Goal: Information Seeking & Learning: Understand process/instructions

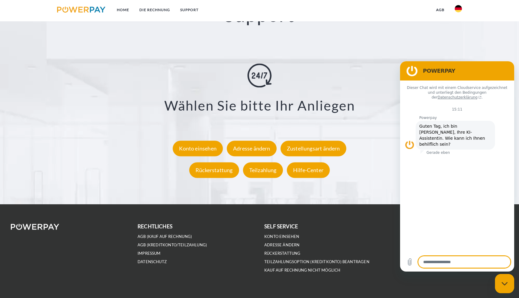
scroll to position [1135, 0]
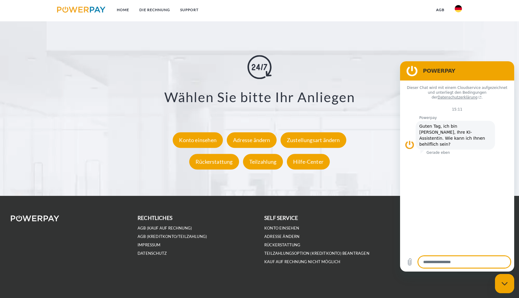
click at [511, 284] on div "Messaging-Fenster schließen" at bounding box center [504, 283] width 18 height 18
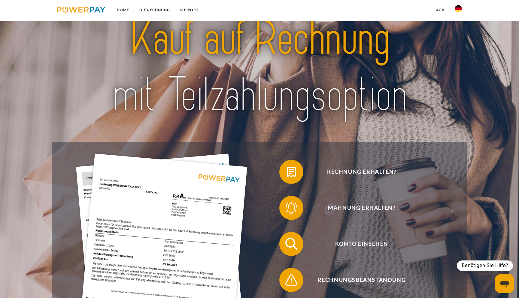
scroll to position [0, 0]
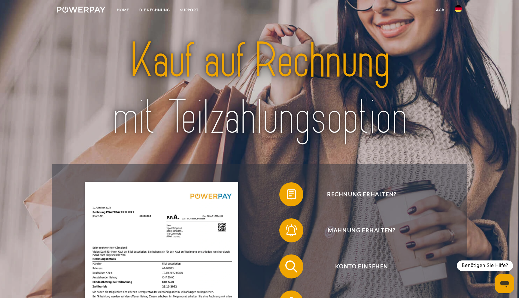
click at [441, 11] on link "agb" at bounding box center [440, 10] width 19 height 11
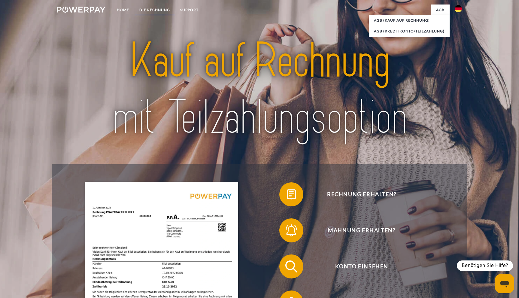
click at [155, 11] on link "DIE RECHNUNG" at bounding box center [154, 10] width 41 height 11
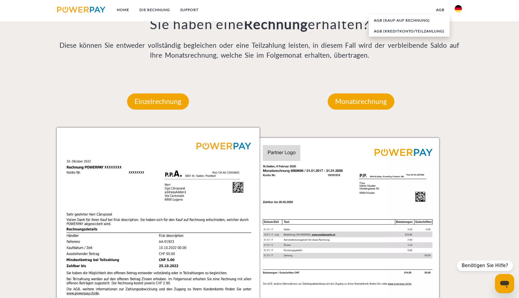
scroll to position [504, 0]
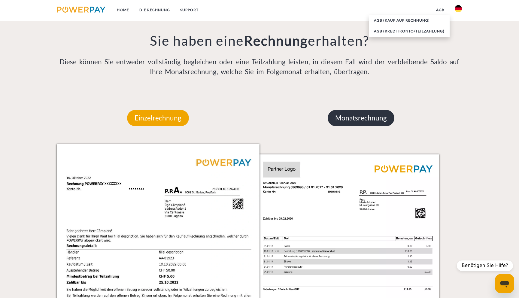
click at [354, 117] on p "Monatsrechnung" at bounding box center [360, 118] width 67 height 16
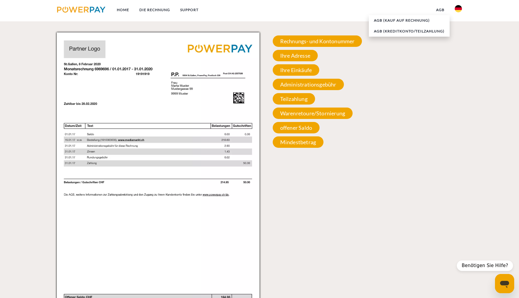
scroll to position [618, 0]
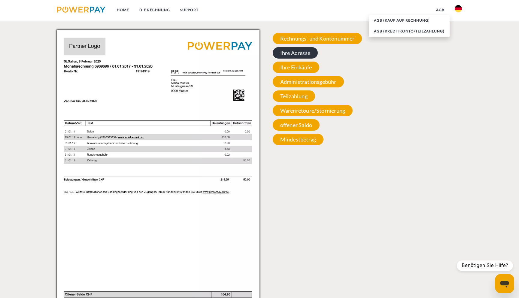
click at [299, 50] on span "Ihre Adresse" at bounding box center [294, 52] width 45 height 11
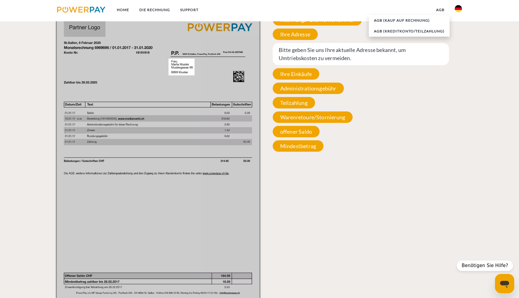
scroll to position [640, 0]
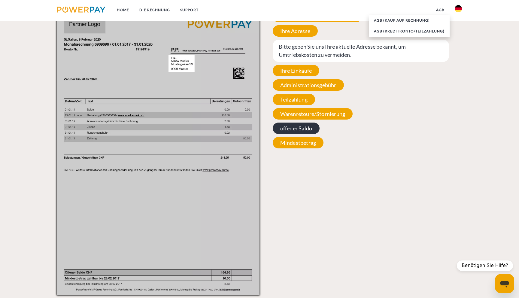
click at [297, 129] on span "offener Saldo" at bounding box center [295, 127] width 47 height 11
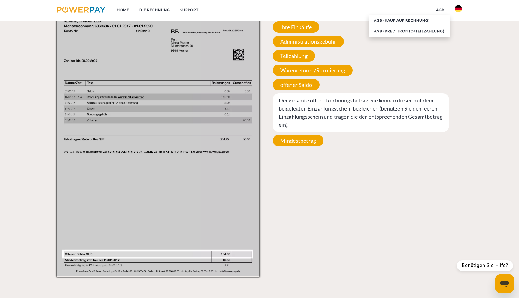
scroll to position [658, 0]
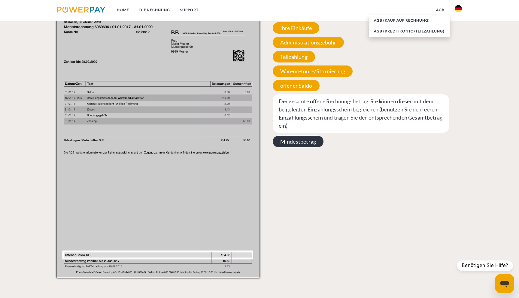
click at [303, 142] on span "Mindestbetrag" at bounding box center [297, 141] width 51 height 11
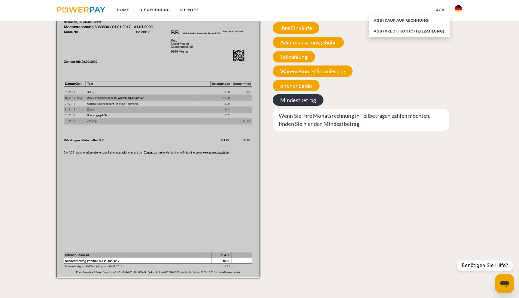
click at [303, 103] on span "Mindestbetrag" at bounding box center [297, 99] width 51 height 11
click at [302, 91] on div "Rechnungs- und Kontonummer Ihre Rechnungs –und Kontonummer. Bitte geben Sie die…" at bounding box center [360, 61] width 203 height 143
click at [298, 86] on span "offener Saldo" at bounding box center [295, 85] width 47 height 11
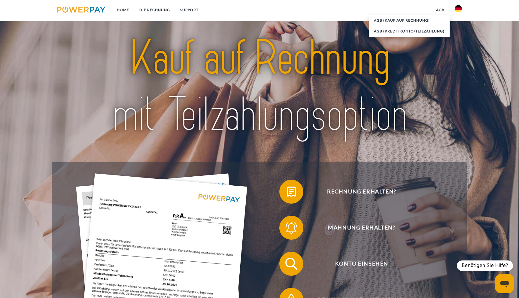
scroll to position [0, 0]
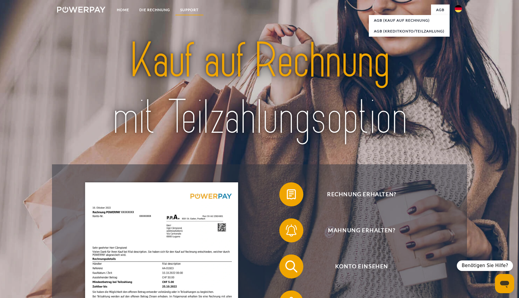
click at [190, 9] on link "SUPPORT" at bounding box center [189, 10] width 29 height 11
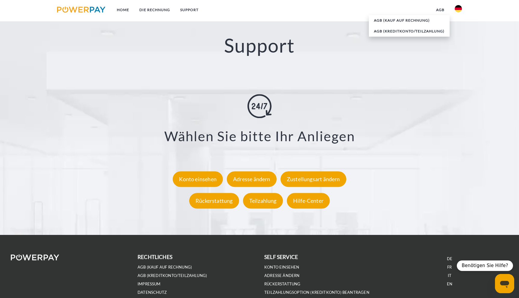
scroll to position [1099, 0]
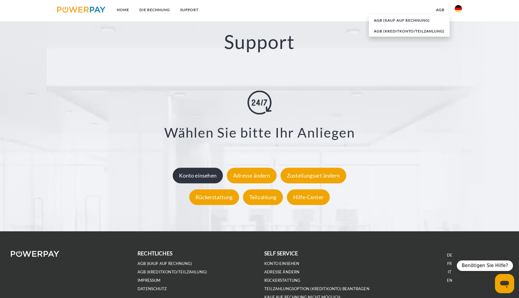
click at [197, 176] on div "Konto einsehen" at bounding box center [198, 176] width 50 height 16
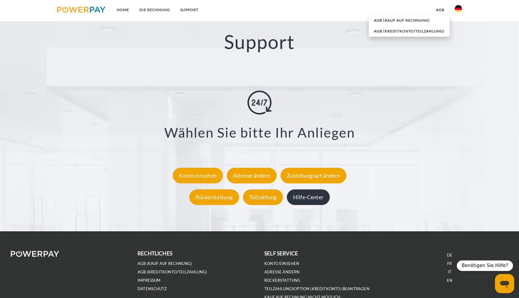
click at [299, 195] on div "Hilfe-Center" at bounding box center [308, 197] width 43 height 16
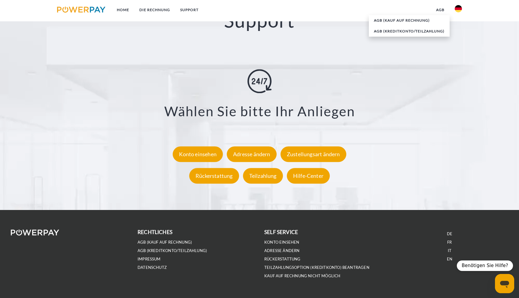
scroll to position [1135, 0]
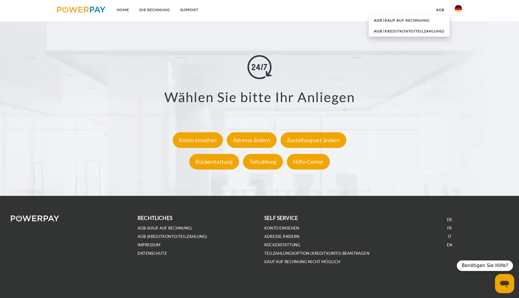
click at [277, 219] on b "self service" at bounding box center [281, 218] width 34 height 6
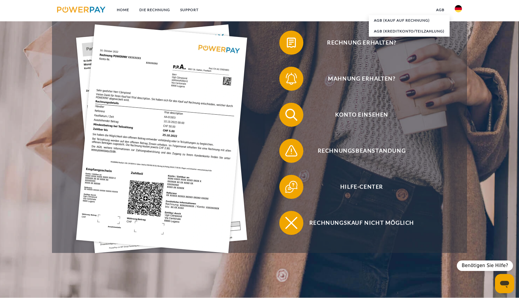
scroll to position [0, 0]
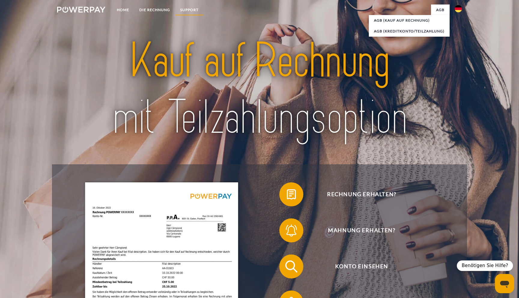
click at [191, 5] on link "SUPPORT" at bounding box center [189, 10] width 29 height 11
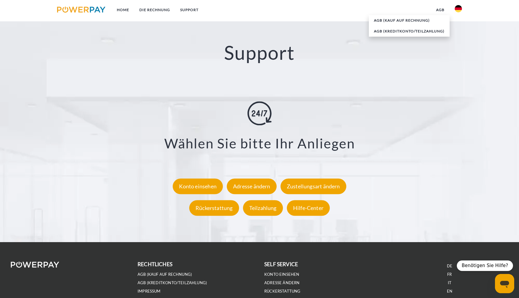
scroll to position [1099, 0]
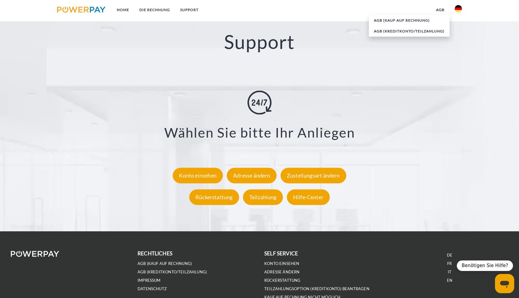
click at [503, 284] on icon "Messaging-Fenster öffnen" at bounding box center [504, 284] width 9 height 7
type textarea "*"
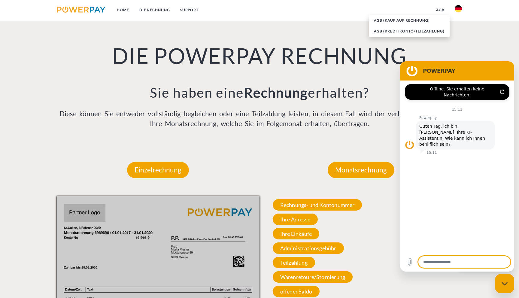
scroll to position [449, 0]
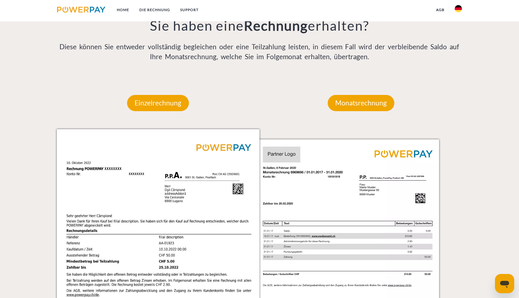
scroll to position [521, 0]
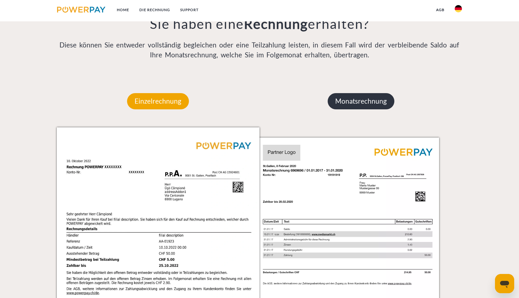
click at [365, 101] on p "Monatsrechnung" at bounding box center [360, 101] width 67 height 16
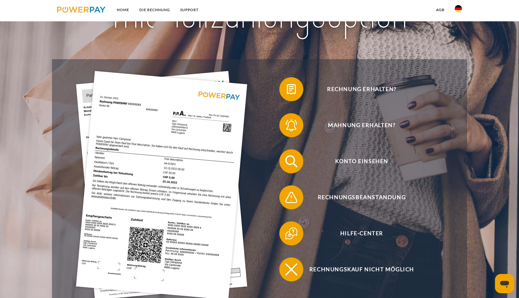
scroll to position [102, 0]
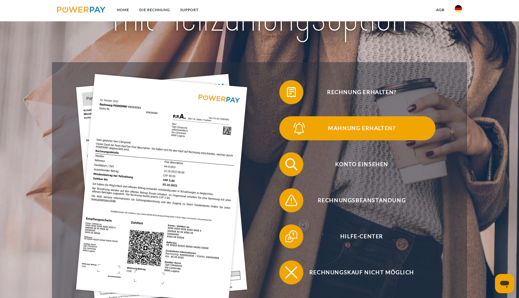
click at [295, 127] on img at bounding box center [298, 128] width 15 height 15
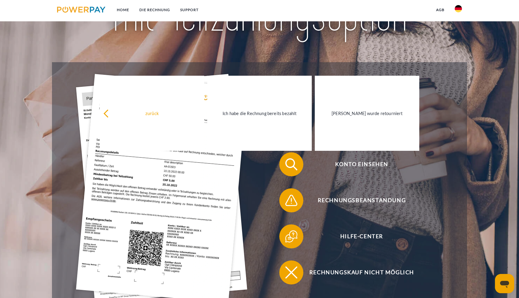
click at [484, 107] on header "Home DIE RECHNUNG SUPPORT" at bounding box center [259, 122] width 519 height 449
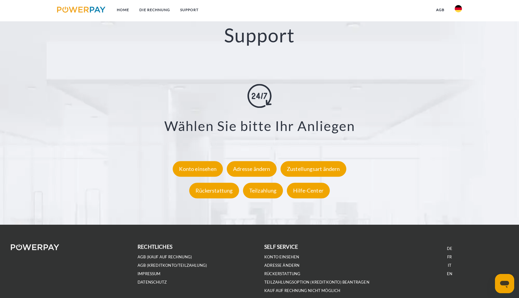
scroll to position [1109, 0]
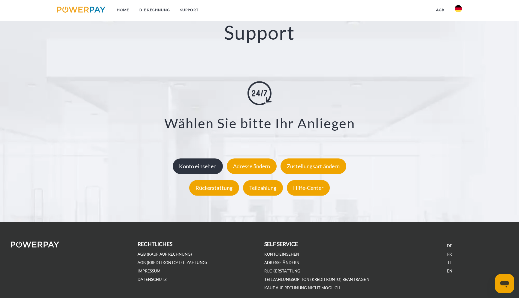
click at [199, 170] on div "Konto einsehen" at bounding box center [198, 166] width 50 height 16
